Goal: Share content: Share content

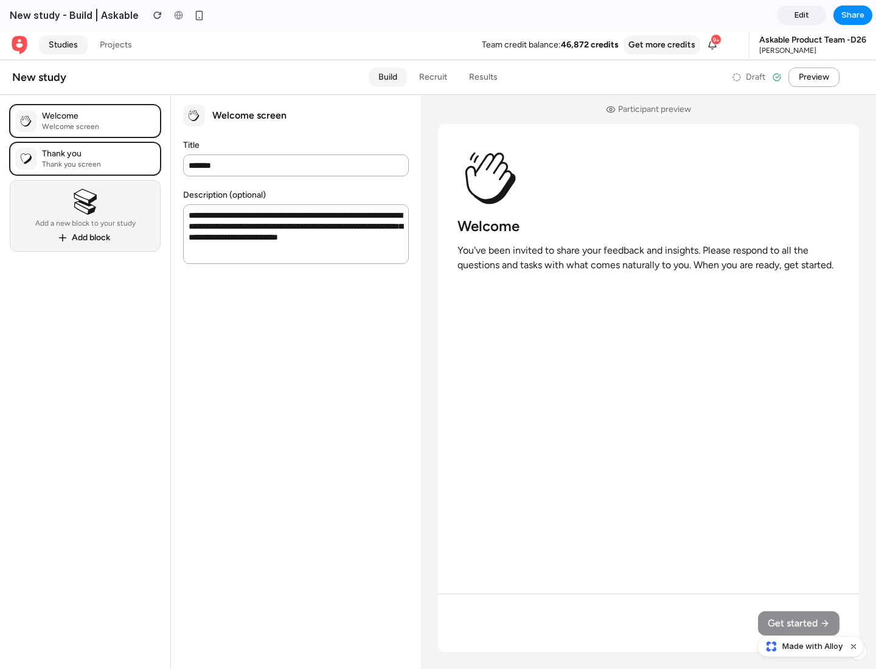
click at [853, 15] on span "Share" at bounding box center [852, 15] width 23 height 12
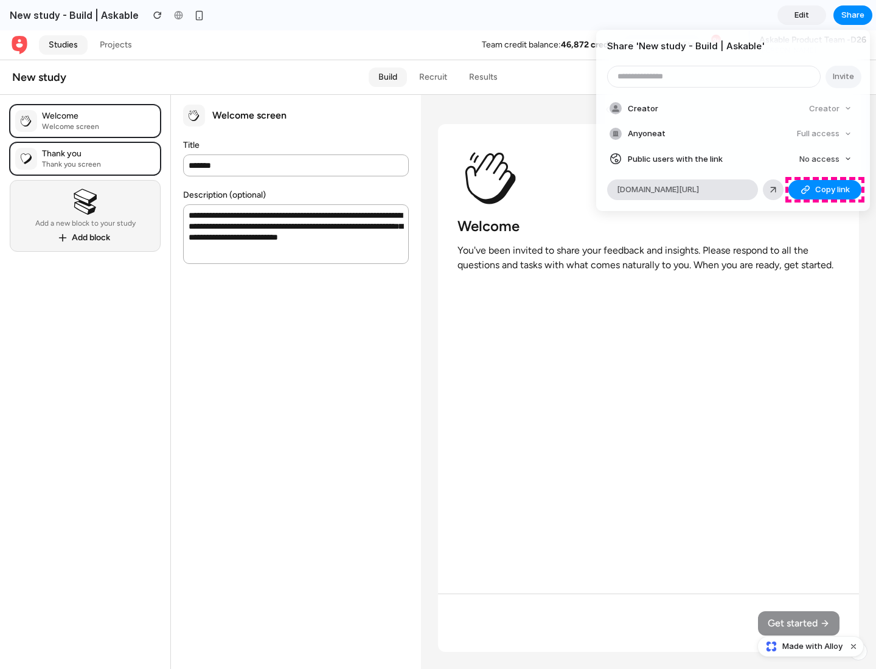
click at [825, 190] on span "Copy link" at bounding box center [832, 190] width 35 height 12
click at [812, 646] on div "Share ' New study - Build | Askable ' Invite Creator Creator Anyone at Full acc…" at bounding box center [438, 334] width 876 height 669
